Goal: Task Accomplishment & Management: Manage account settings

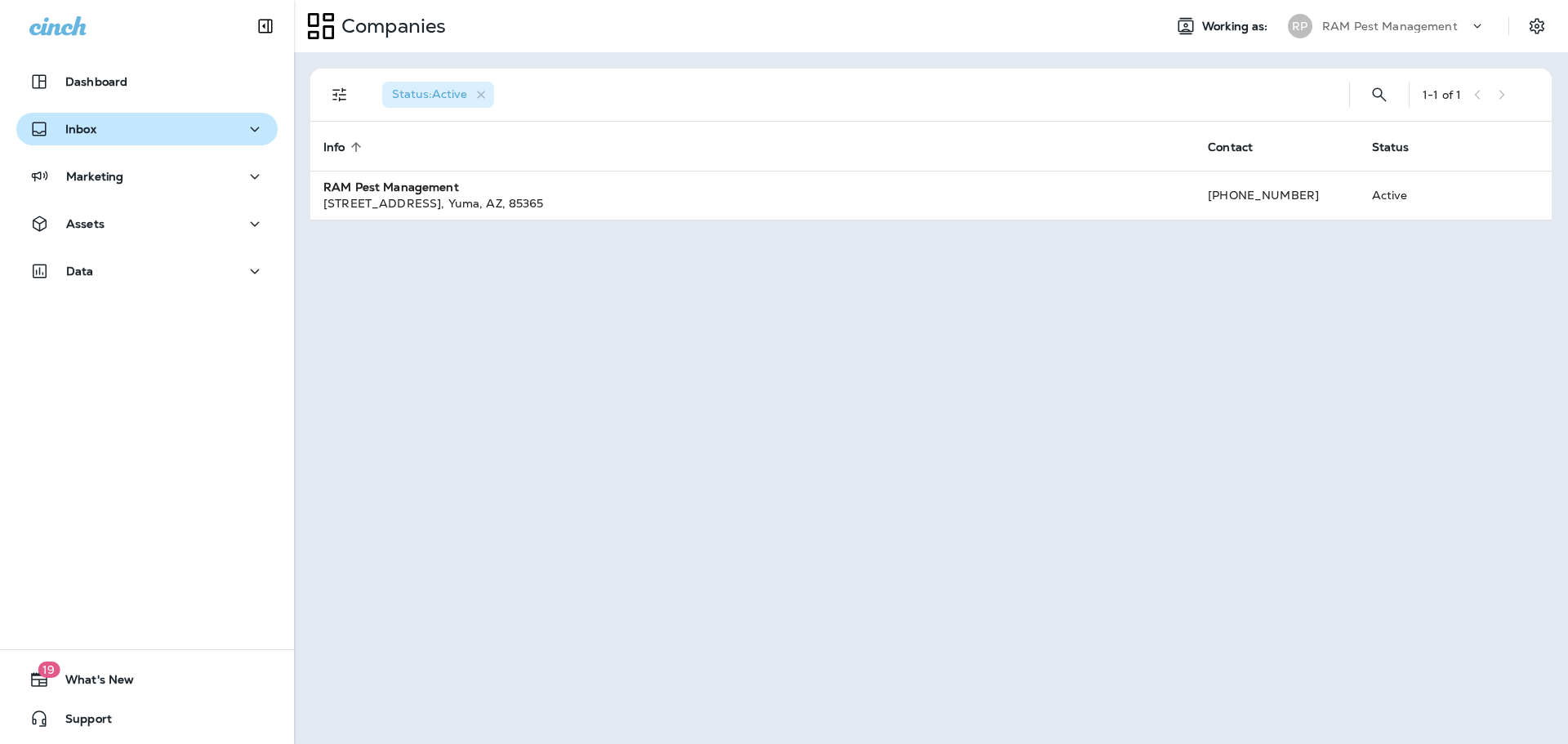
click at [173, 136] on div "Inbox" at bounding box center [147, 129] width 236 height 21
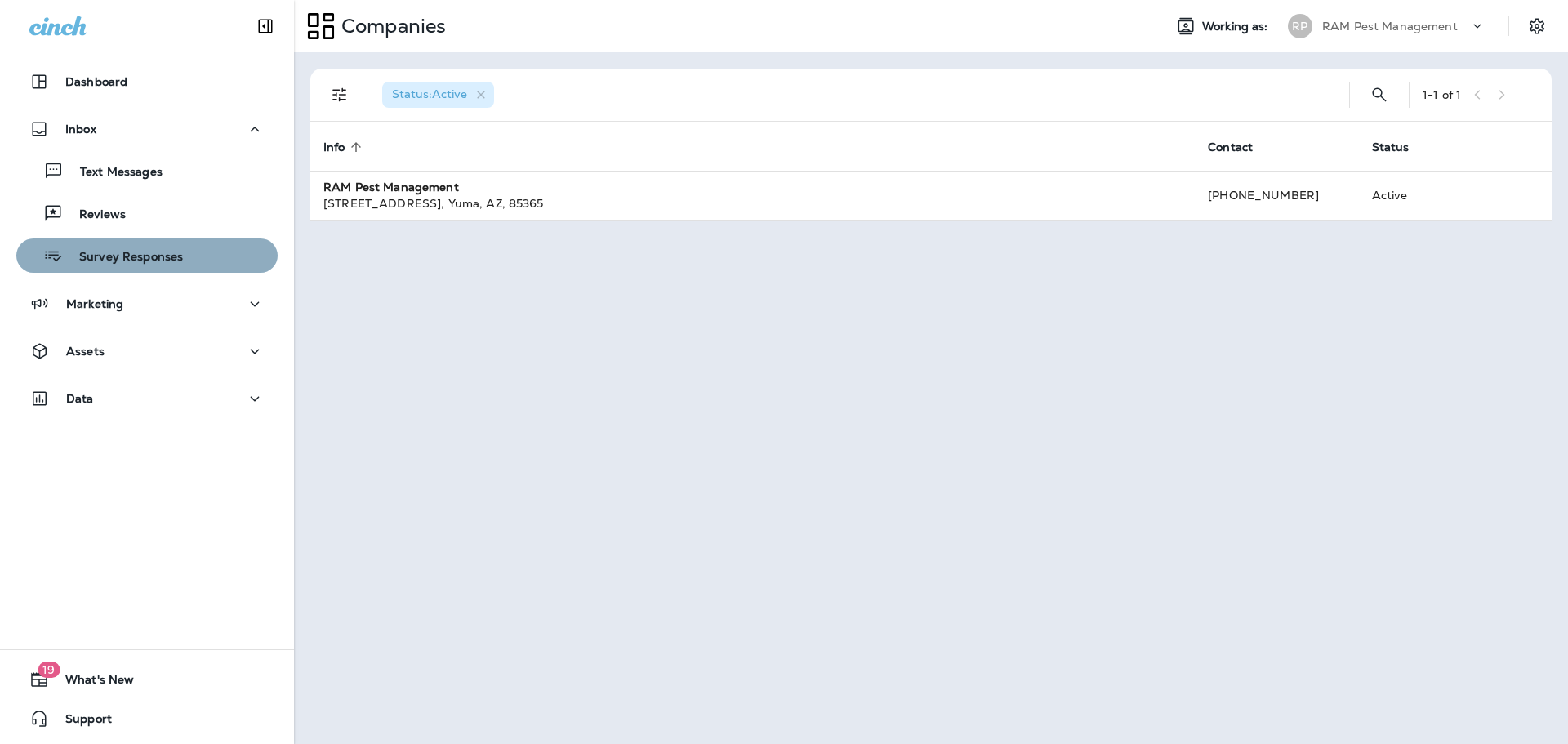
click at [184, 239] on button "Survey Responses" at bounding box center [147, 255] width 261 height 34
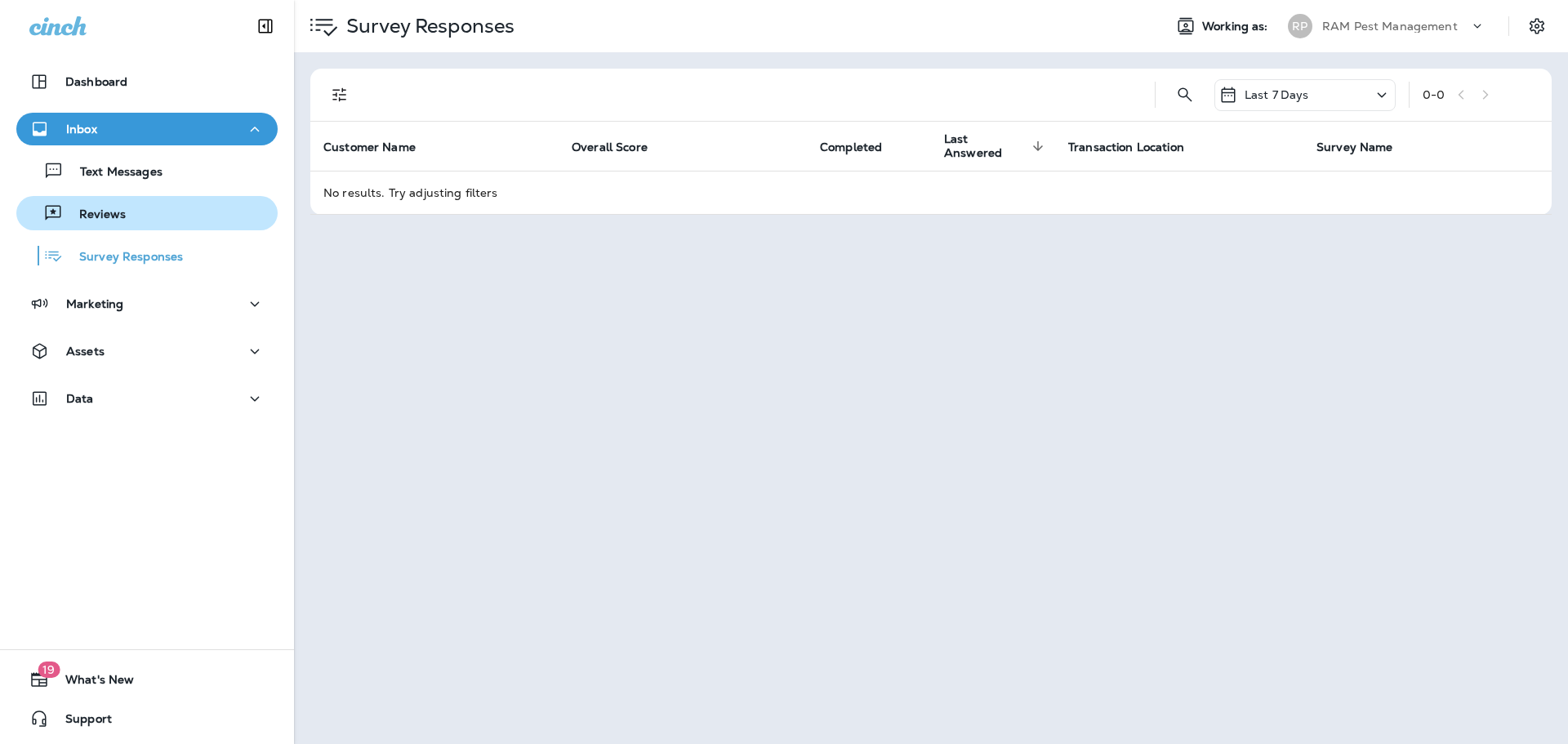
click at [172, 226] on button "Reviews" at bounding box center [147, 212] width 261 height 34
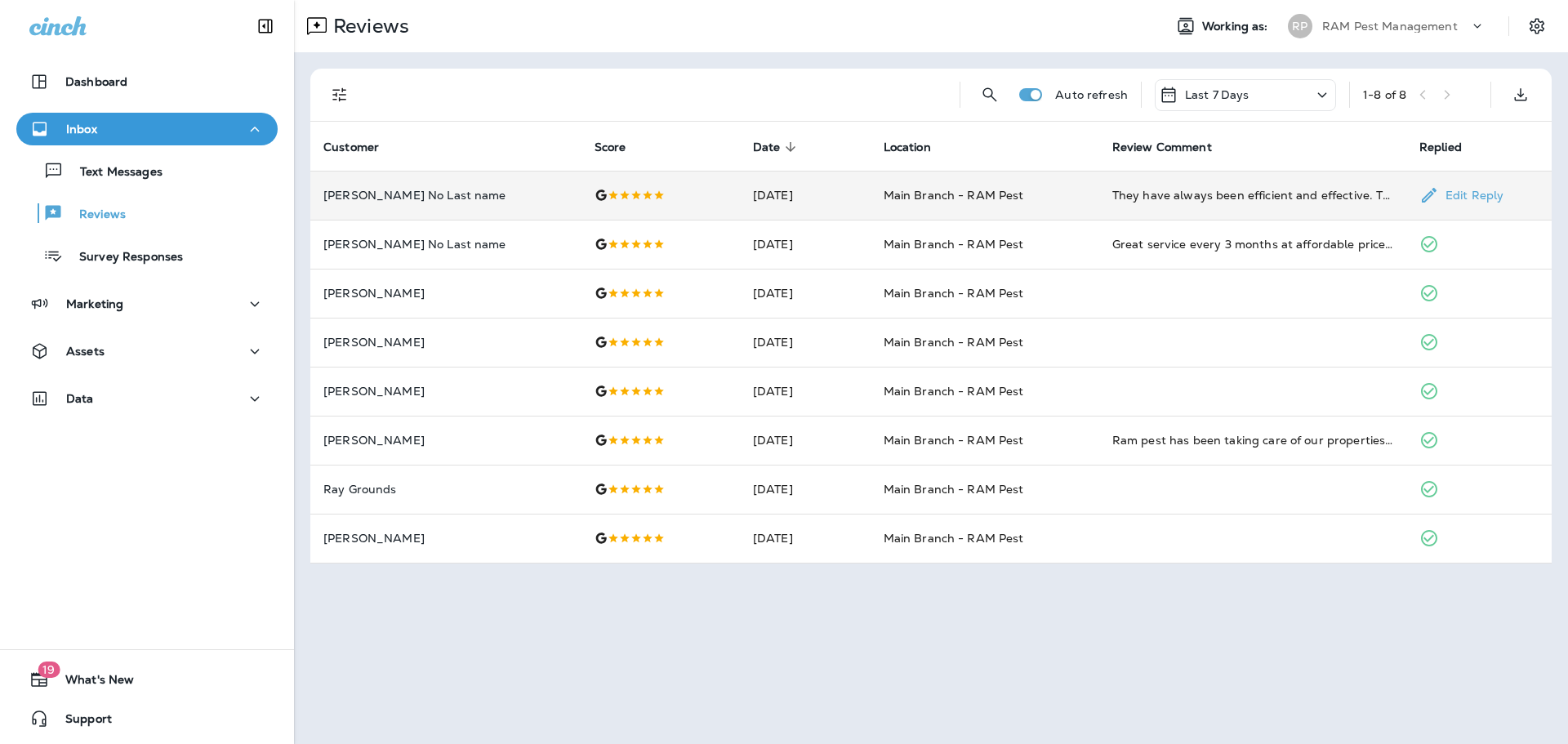
click at [797, 198] on td "[DATE]" at bounding box center [806, 195] width 131 height 49
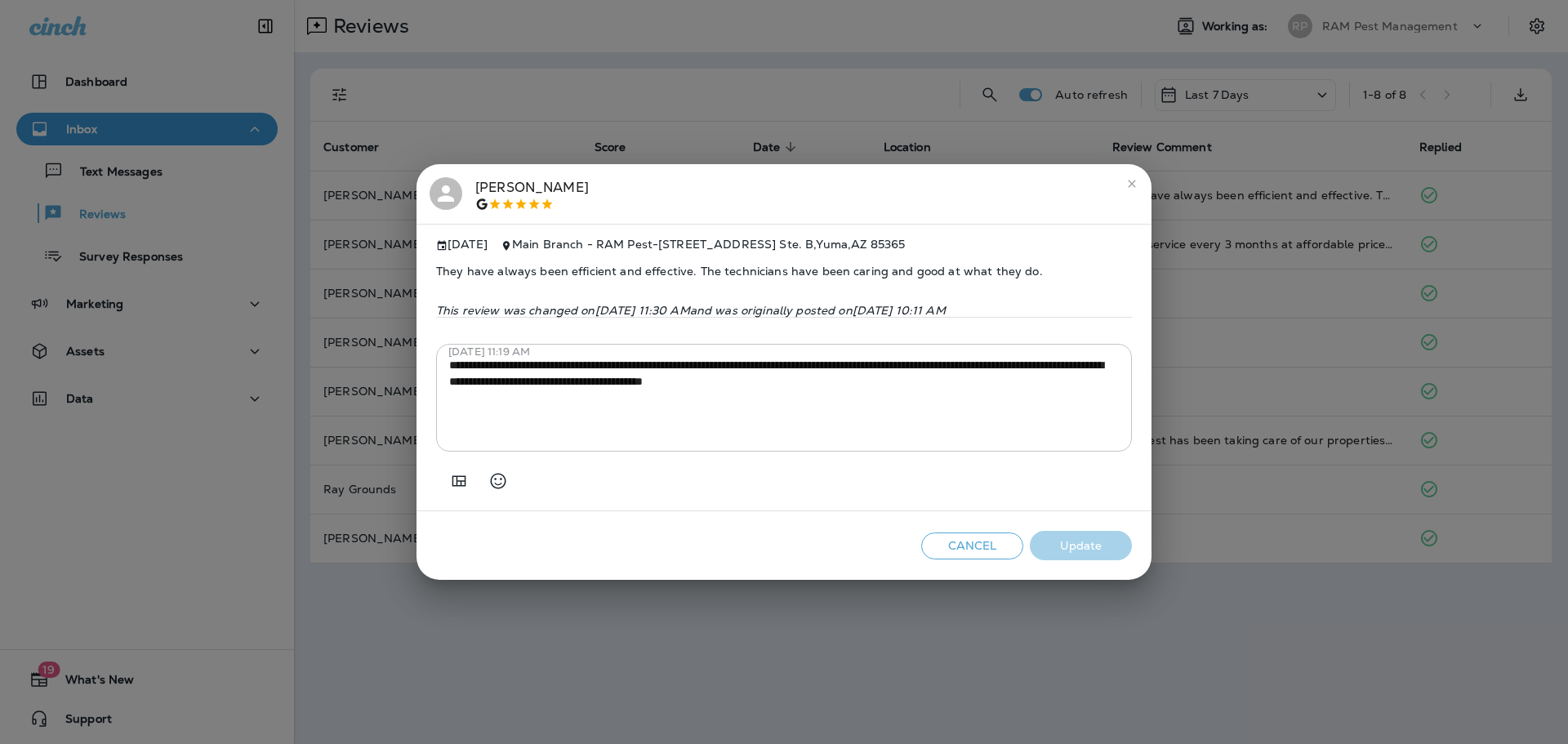
click at [998, 552] on button "Cancel" at bounding box center [972, 546] width 102 height 27
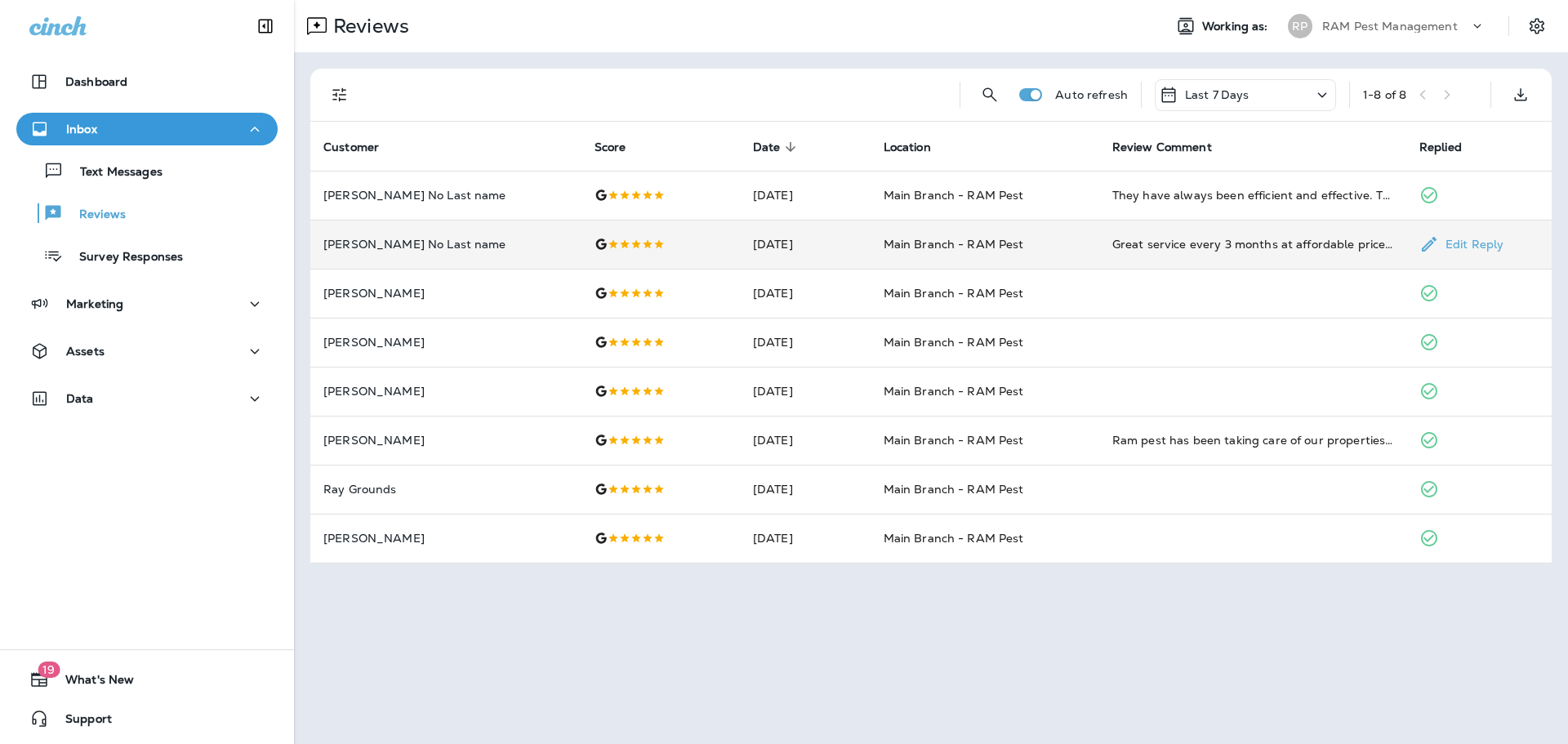
click at [654, 247] on div at bounding box center [660, 245] width 132 height 13
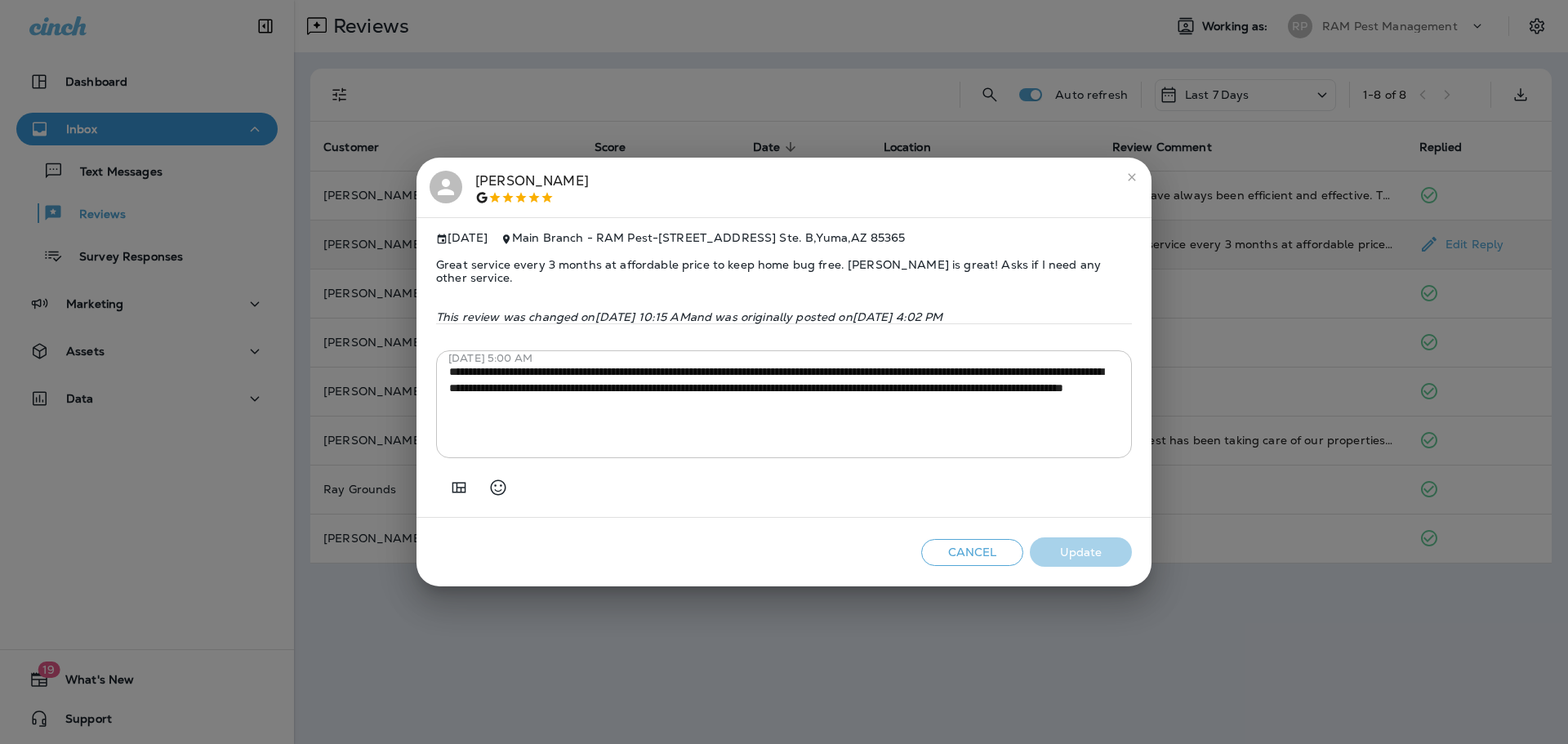
click at [994, 552] on button "Cancel" at bounding box center [972, 552] width 102 height 27
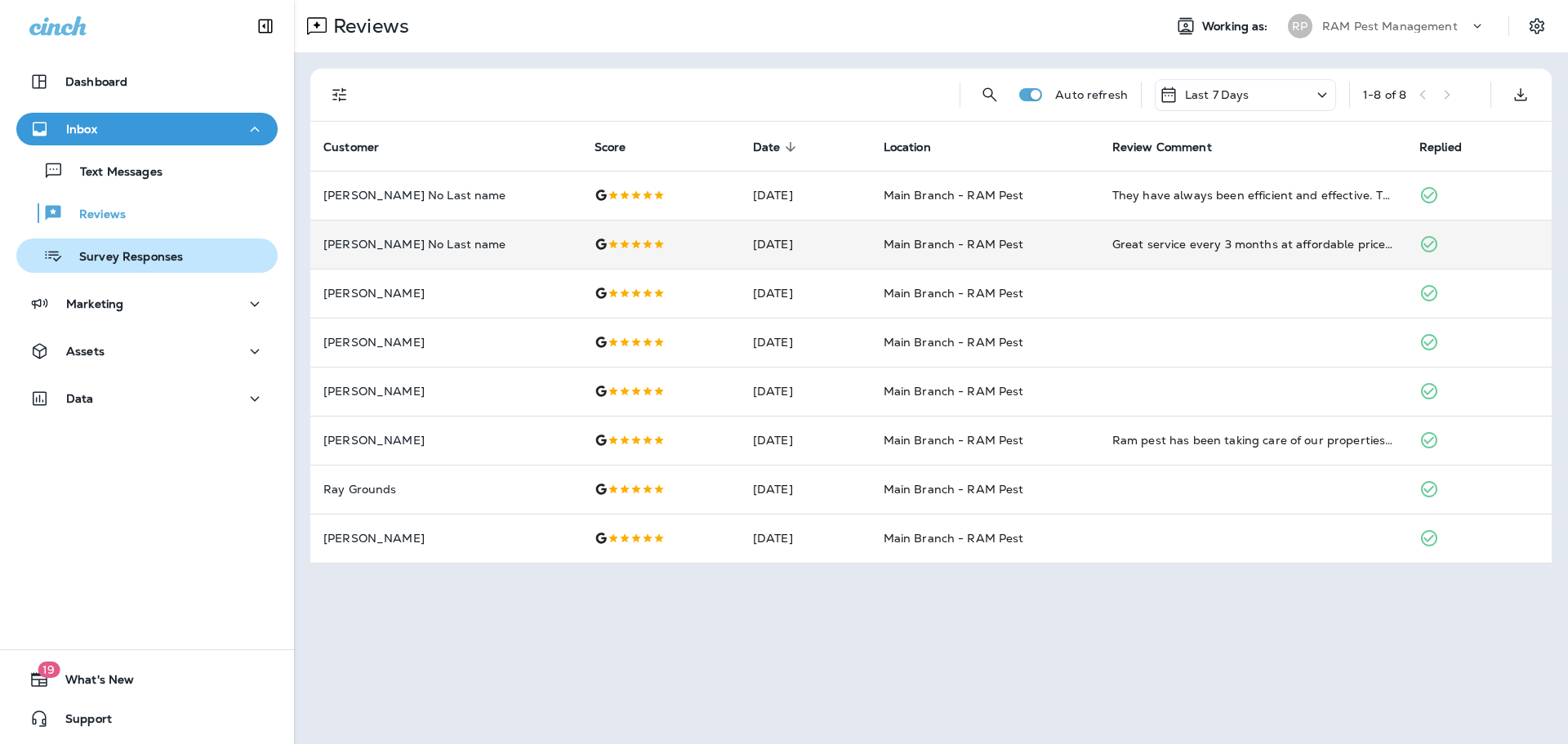
click at [138, 248] on div "Survey Responses" at bounding box center [103, 255] width 160 height 25
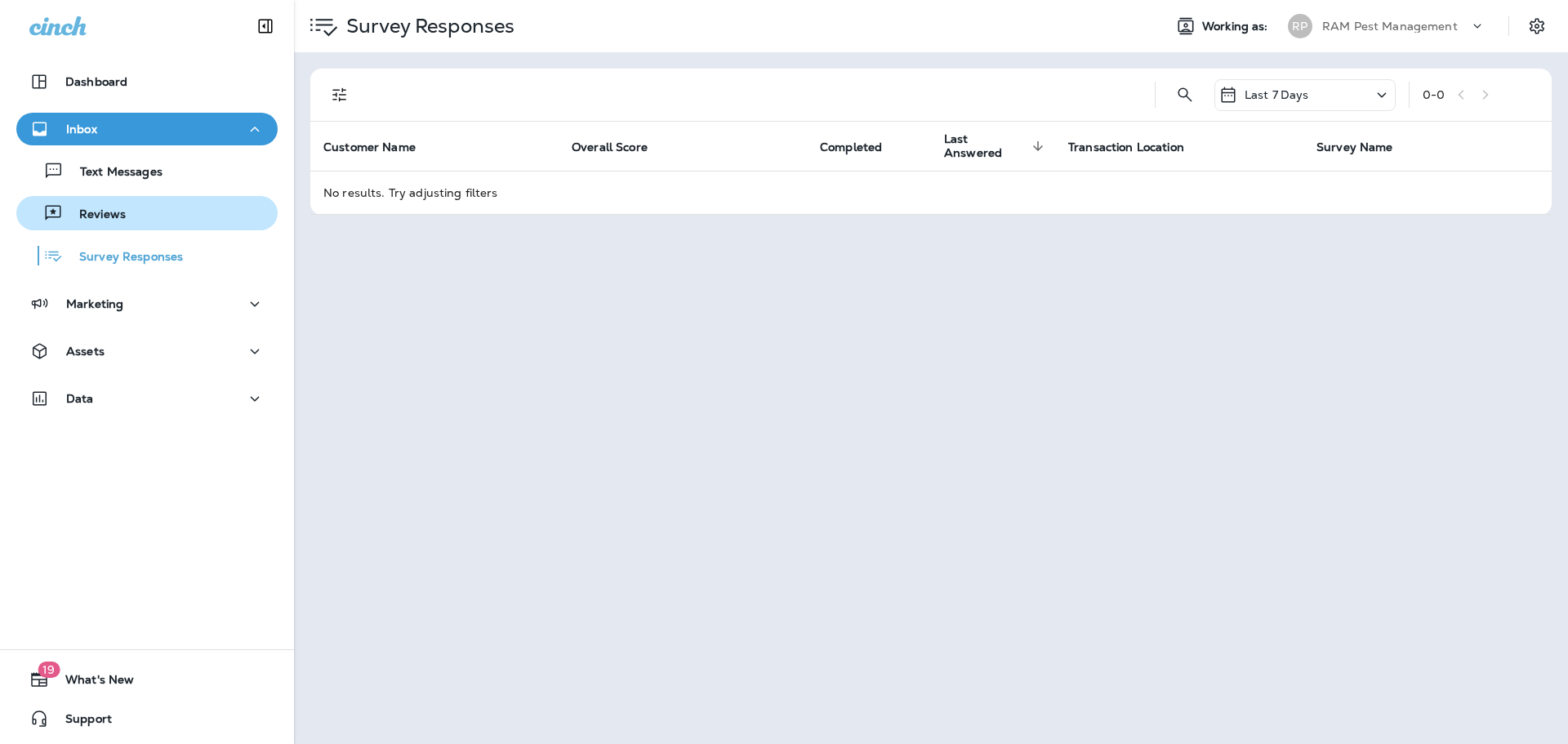
click at [149, 218] on div "Reviews" at bounding box center [147, 213] width 248 height 25
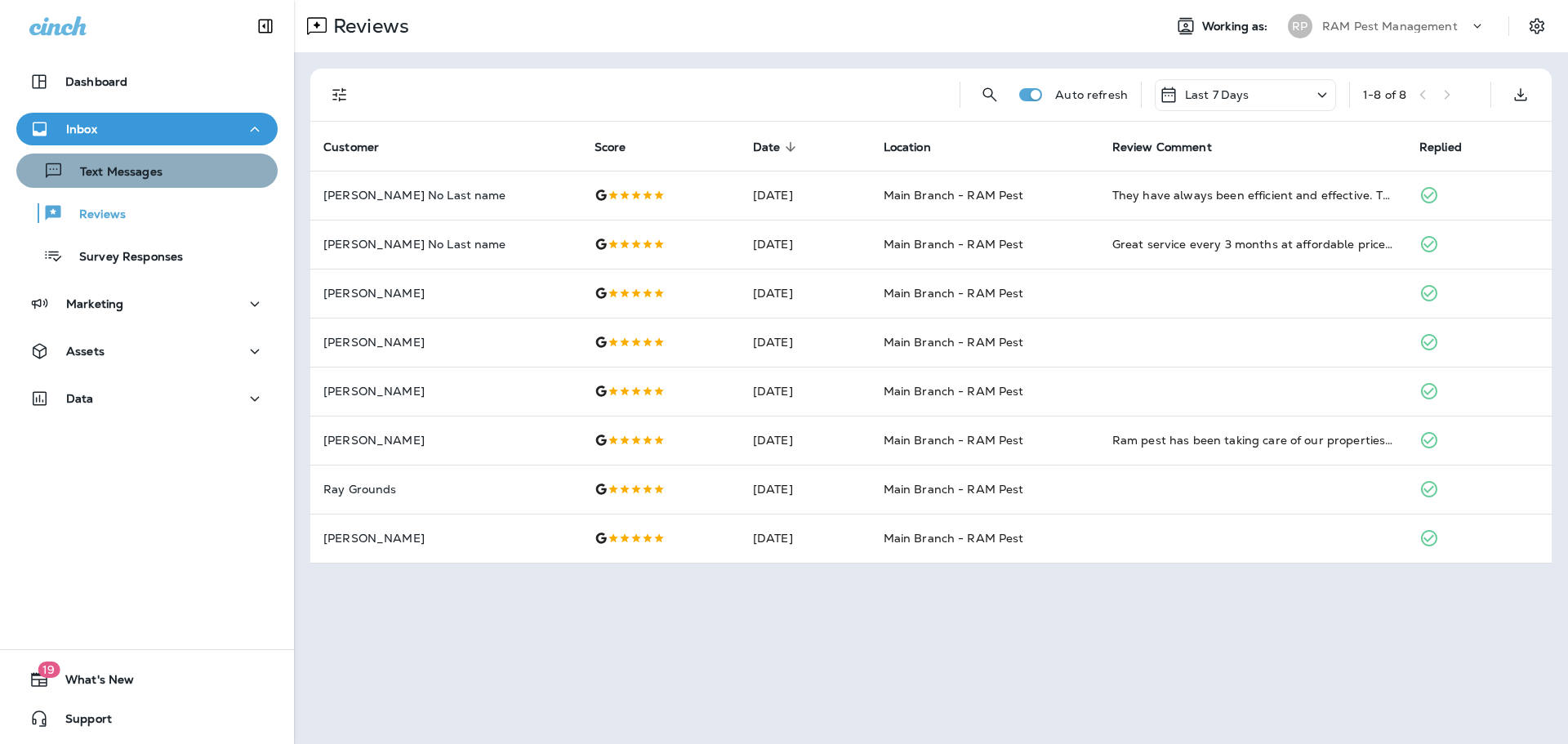
click at [158, 187] on button "Text Messages" at bounding box center [147, 170] width 261 height 34
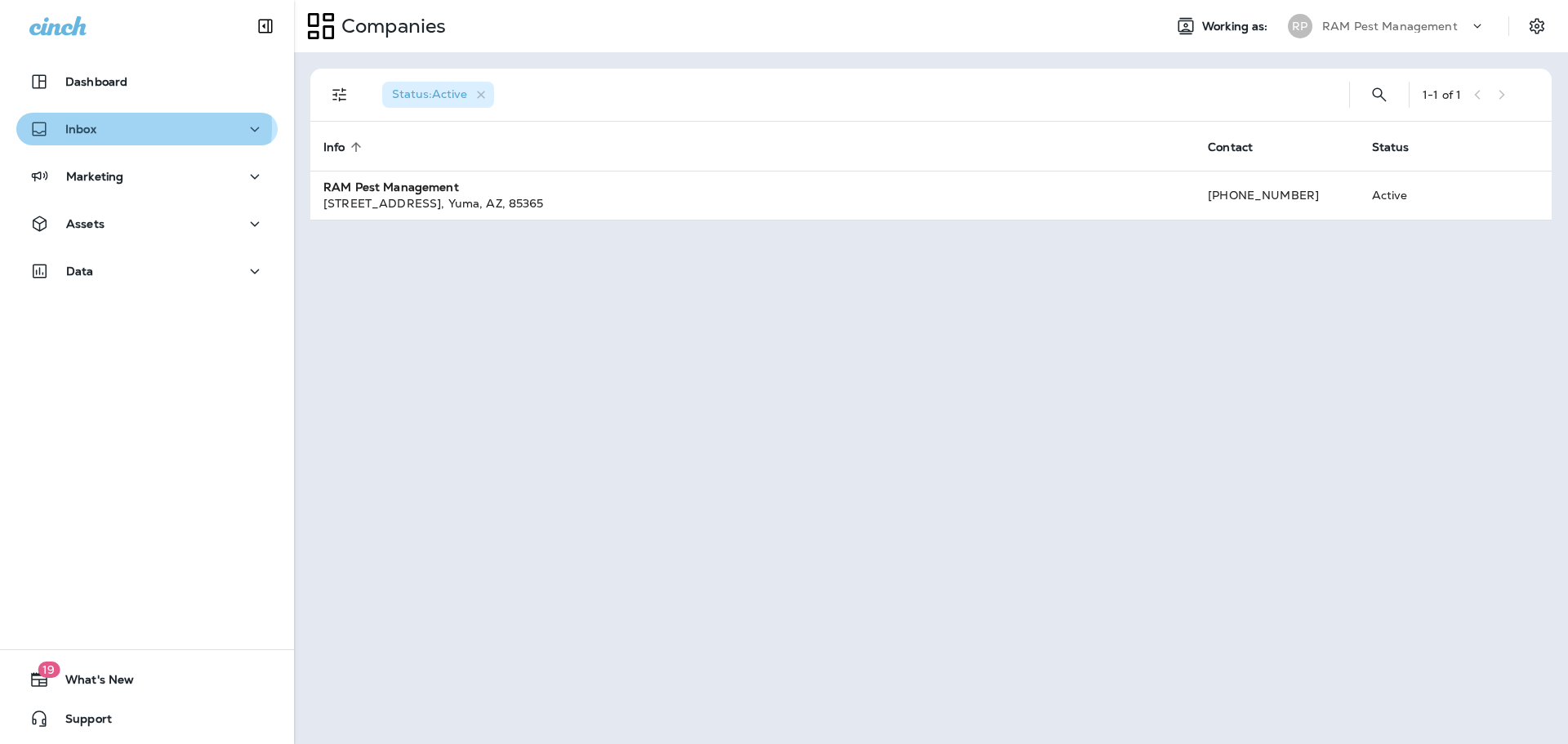
click at [135, 128] on div "Inbox" at bounding box center [147, 129] width 236 height 21
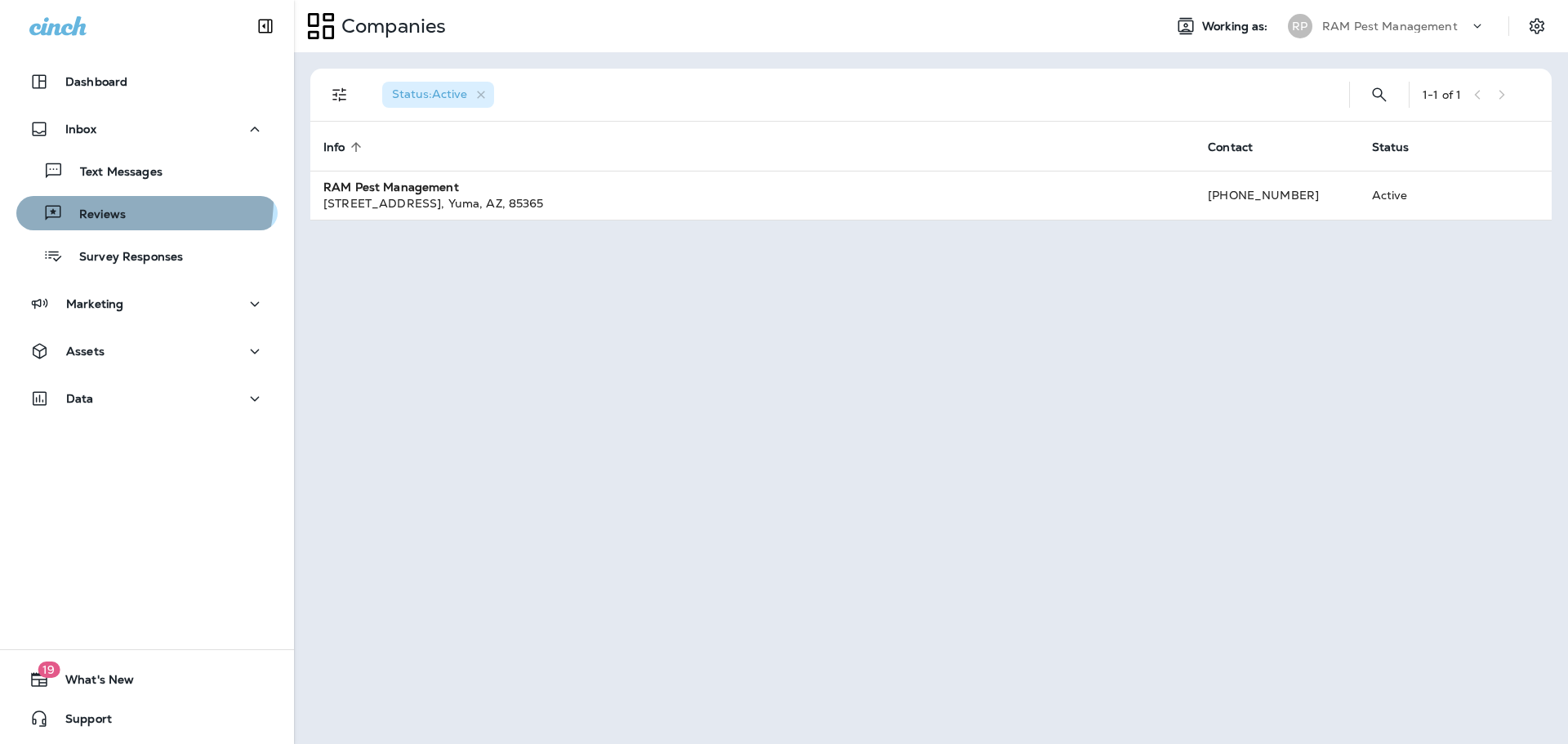
click at [117, 200] on button "Reviews" at bounding box center [147, 212] width 261 height 34
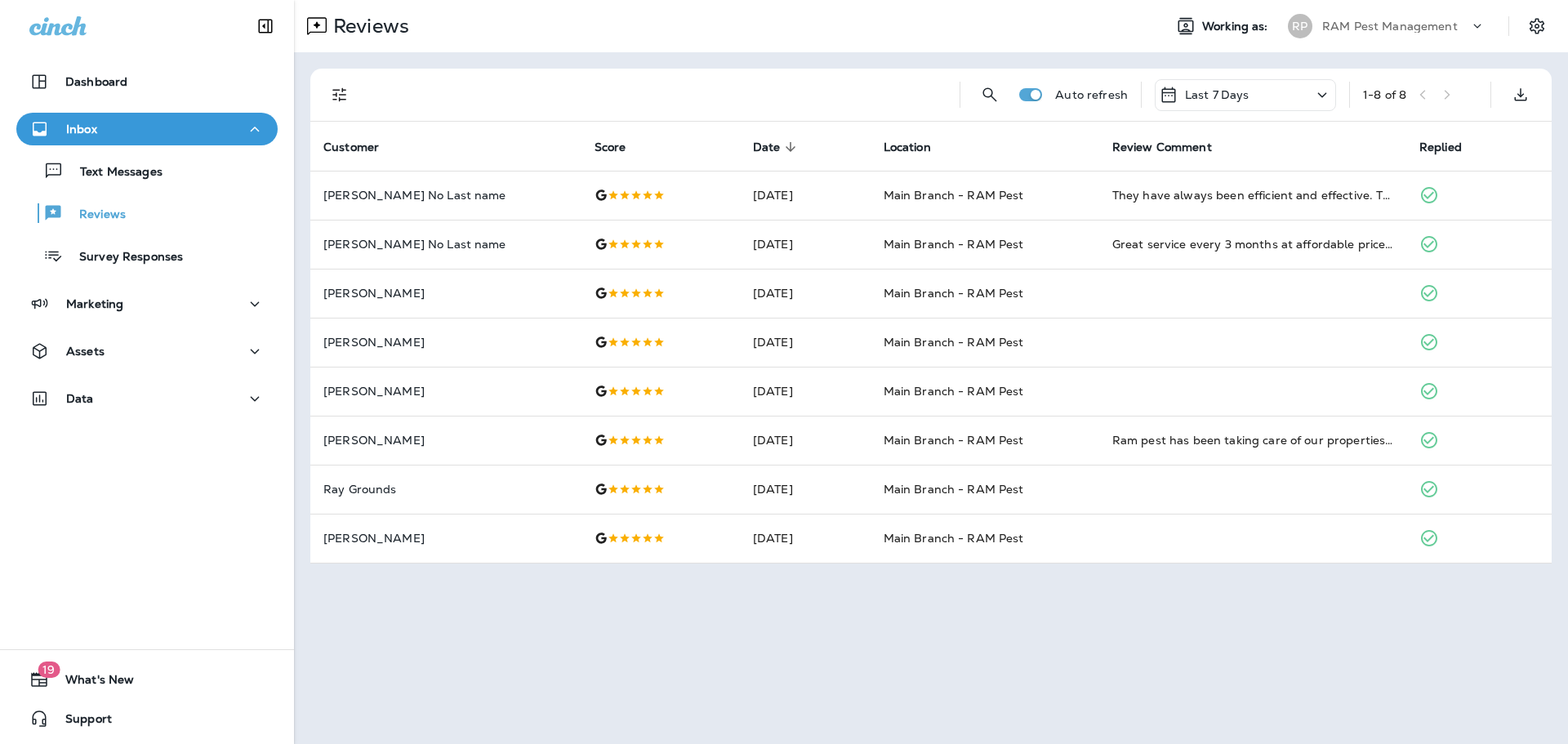
click at [1277, 102] on div "Last 7 Days" at bounding box center [1245, 95] width 182 height 32
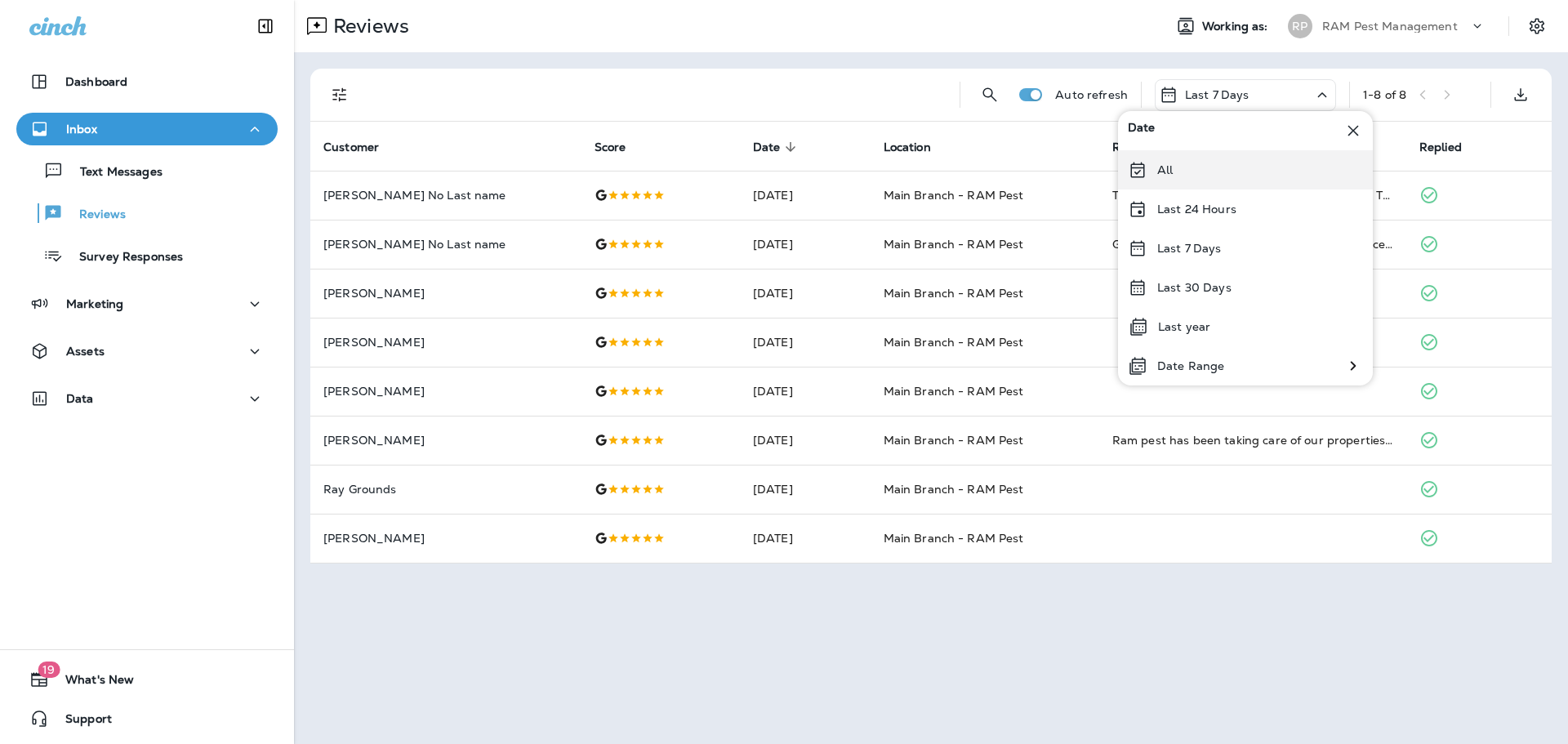
click at [1205, 173] on div "All" at bounding box center [1245, 169] width 255 height 39
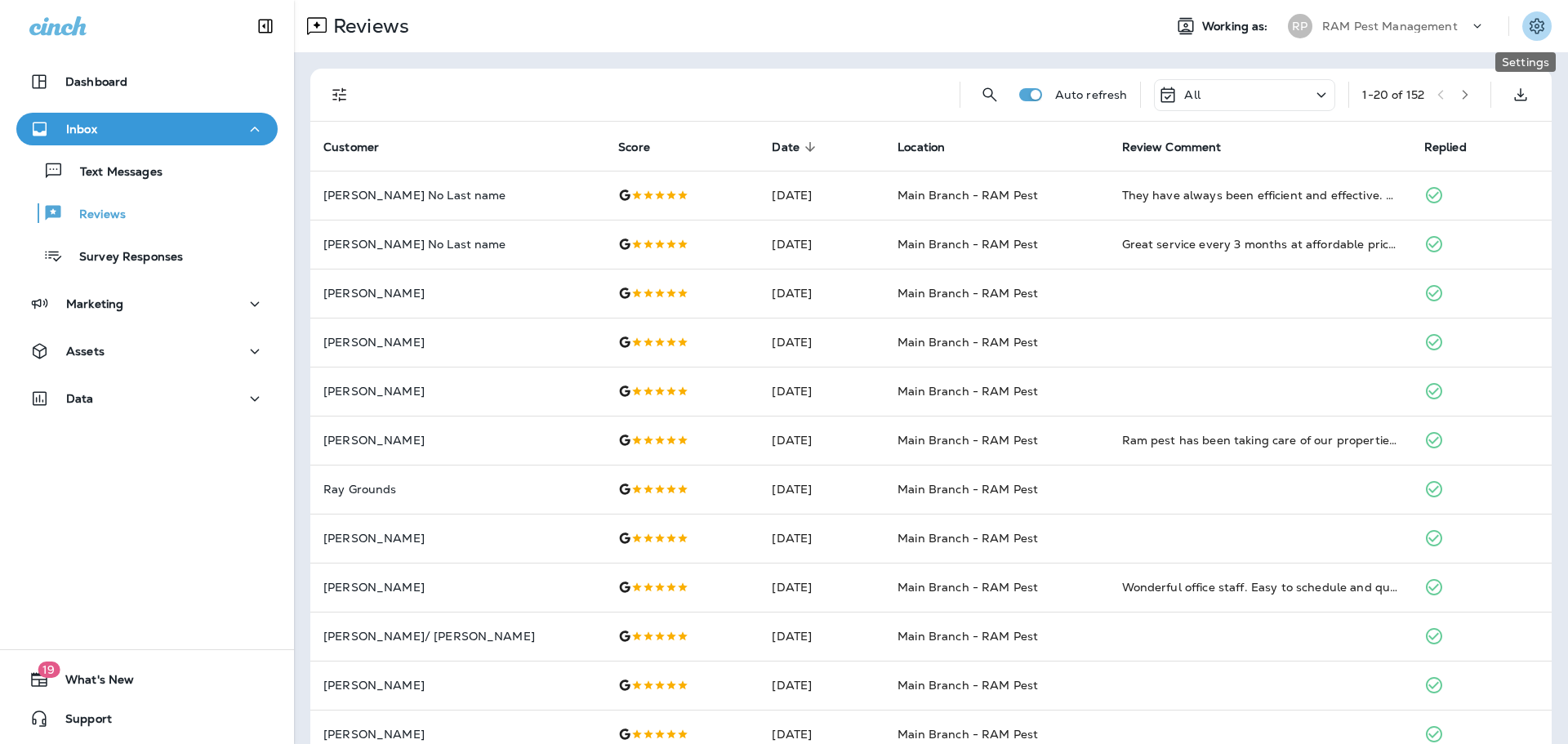
click at [1527, 23] on icon "Settings" at bounding box center [1537, 27] width 20 height 20
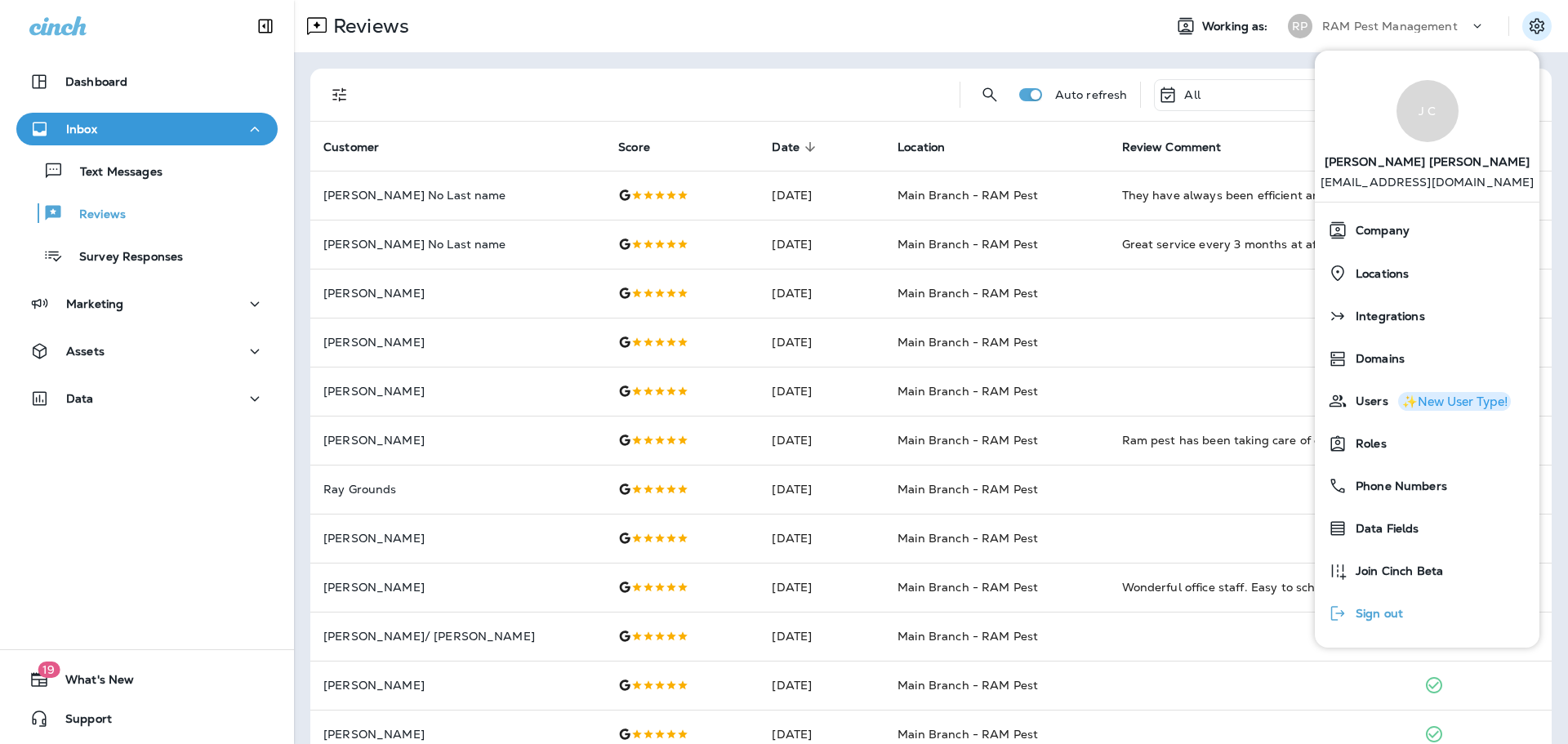
click at [1381, 619] on span "Sign out" at bounding box center [1376, 614] width 56 height 14
